Goal: Navigation & Orientation: Understand site structure

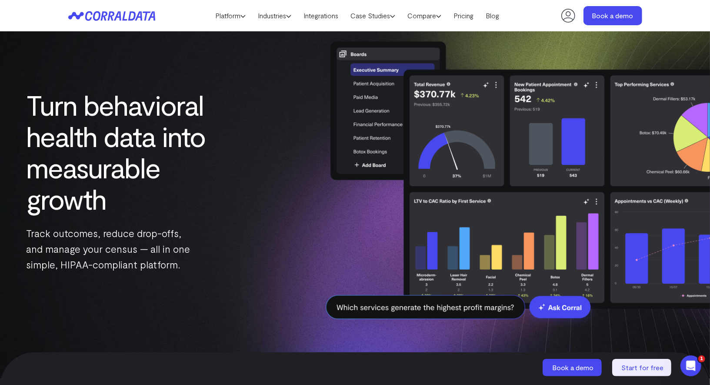
scroll to position [20, 0]
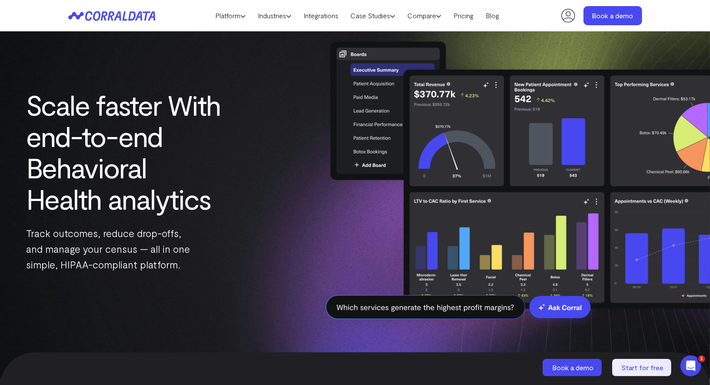
scroll to position [16, 0]
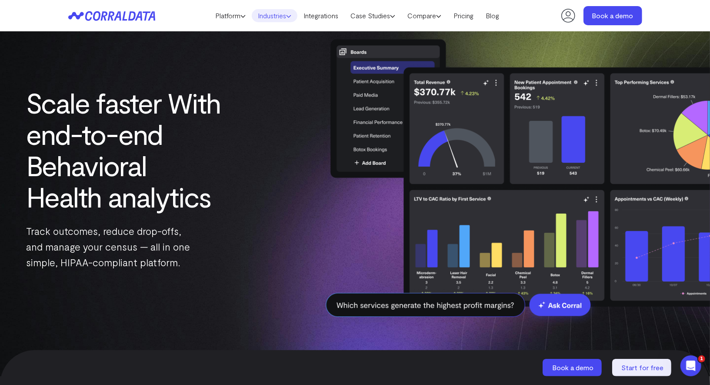
click at [272, 20] on link "Industries" at bounding box center [275, 15] width 46 height 13
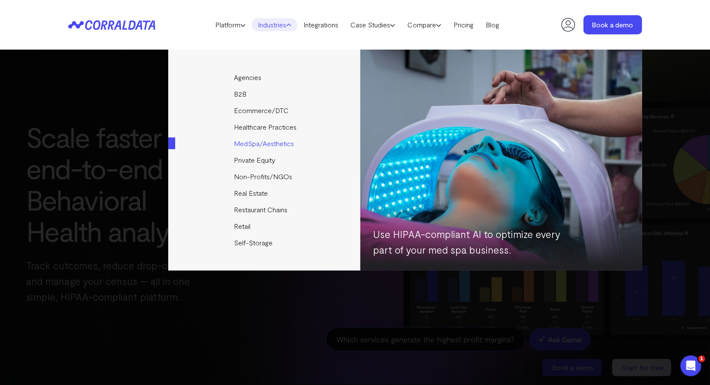
click at [252, 141] on link "MedSpa/Aesthetics" at bounding box center [265, 143] width 194 height 17
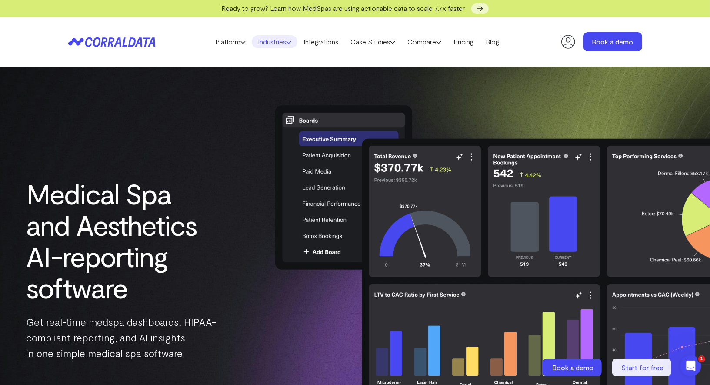
click at [272, 42] on link "Industries" at bounding box center [275, 41] width 46 height 13
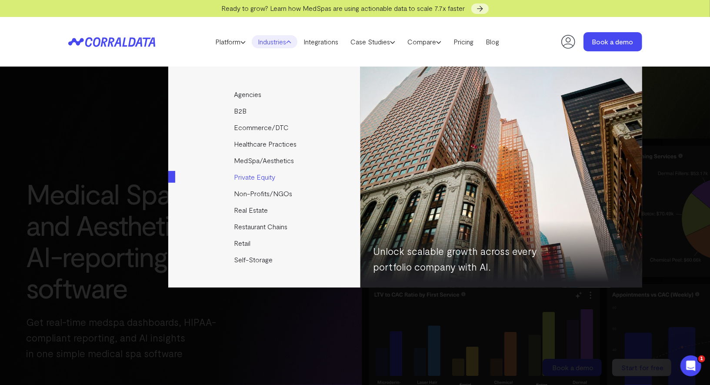
click at [249, 178] on link "Private Equity" at bounding box center [265, 177] width 194 height 17
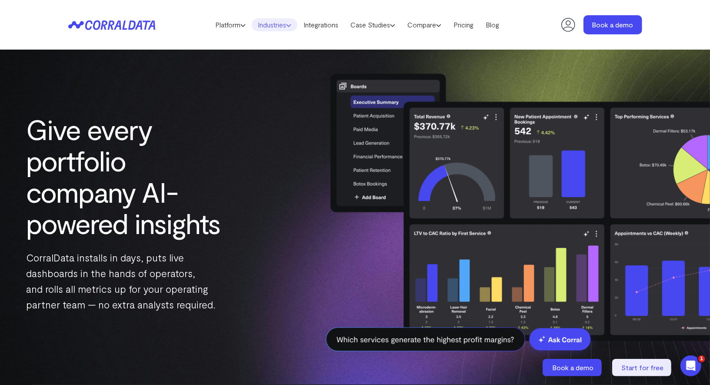
click at [274, 30] on link "Industries" at bounding box center [275, 24] width 46 height 13
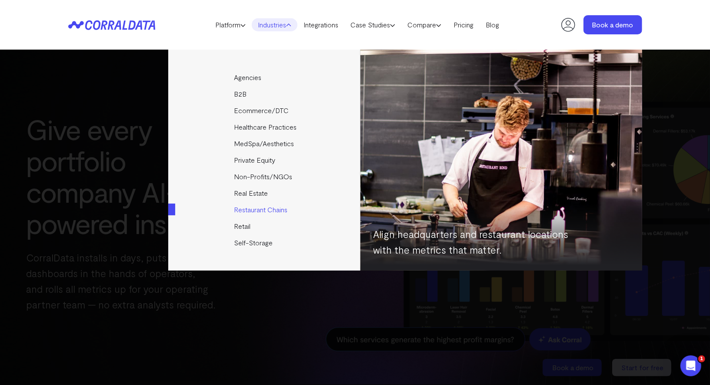
click at [249, 206] on link "Restaurant Chains" at bounding box center [265, 209] width 194 height 17
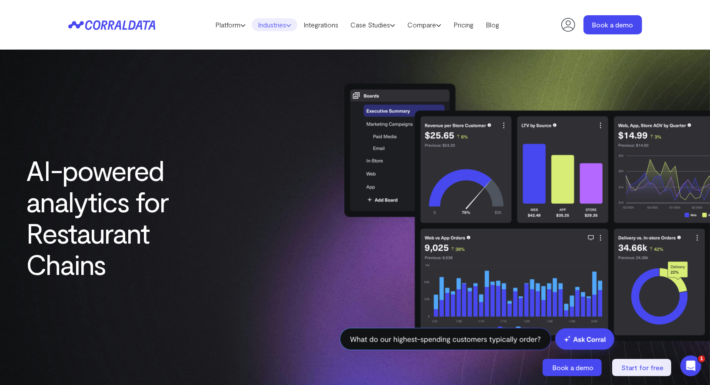
click at [281, 25] on link "Industries" at bounding box center [275, 24] width 46 height 13
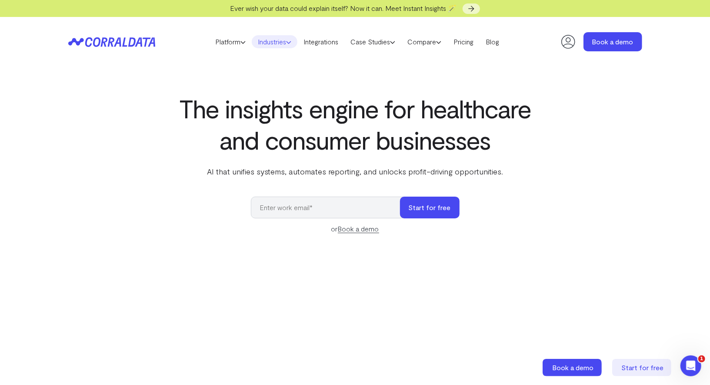
click at [279, 44] on link "Industries" at bounding box center [275, 41] width 46 height 13
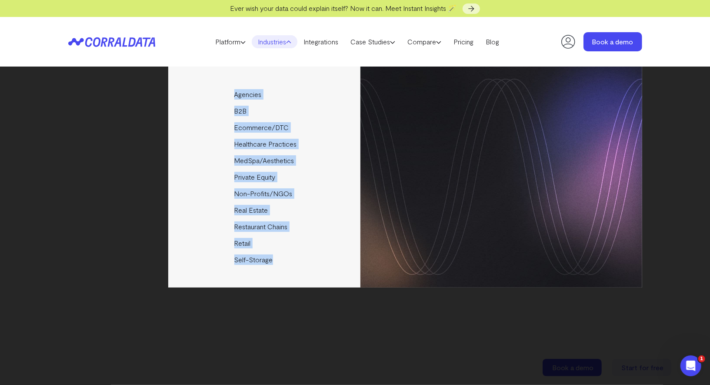
copy ul "Agencies Help your clients become data driven faster through seamless reporting…"
drag, startPoint x: 210, startPoint y: 83, endPoint x: 311, endPoint y: 268, distance: 211.2
click at [311, 268] on ul "Agencies Help your clients become data driven faster through seamless reporting…" at bounding box center [405, 177] width 474 height 221
